Goal: Transaction & Acquisition: Subscribe to service/newsletter

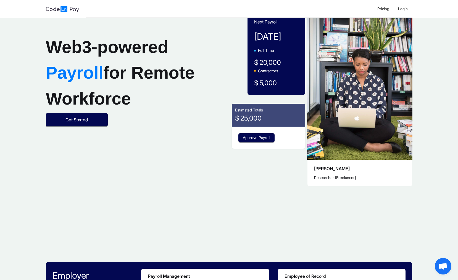
scroll to position [39, 0]
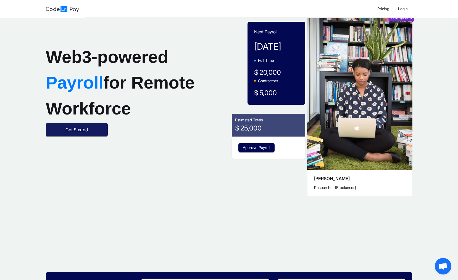
click at [81, 133] on span "Get Started" at bounding box center [76, 129] width 22 height 7
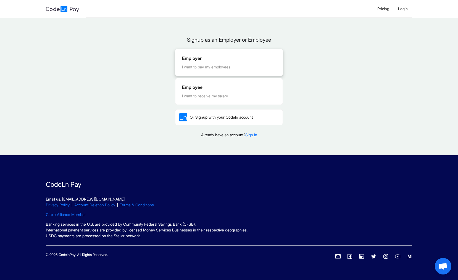
click at [193, 66] on div "I want to pay my employees" at bounding box center [229, 67] width 94 height 6
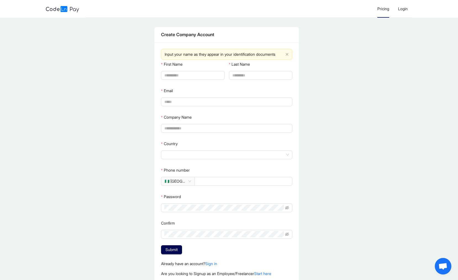
click at [379, 9] on span "Pricing" at bounding box center [383, 8] width 12 height 5
